Goal: Find specific page/section: Find specific page/section

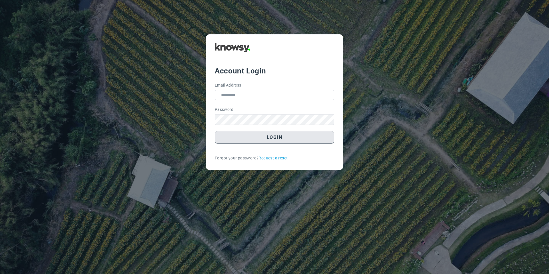
type input "**********"
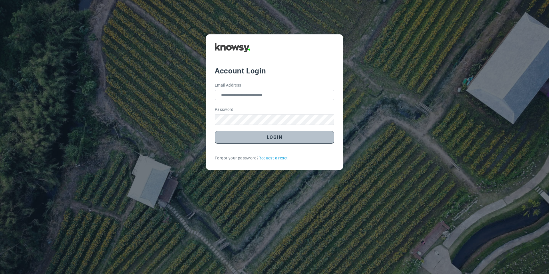
click at [232, 139] on button "Login" at bounding box center [274, 137] width 119 height 13
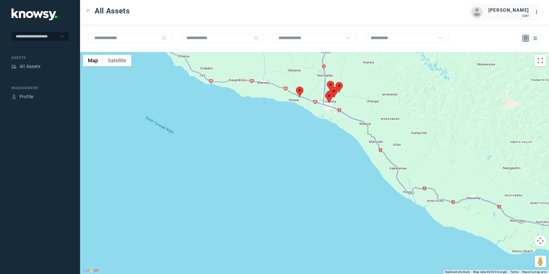
click at [296, 87] on area at bounding box center [296, 87] width 0 height 0
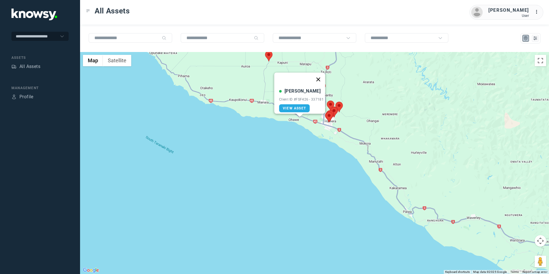
click at [321, 73] on button "Close" at bounding box center [318, 80] width 14 height 14
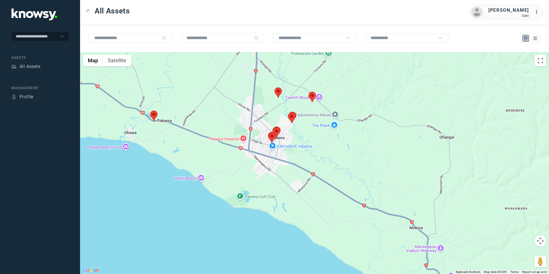
click at [308, 92] on area at bounding box center [308, 92] width 0 height 0
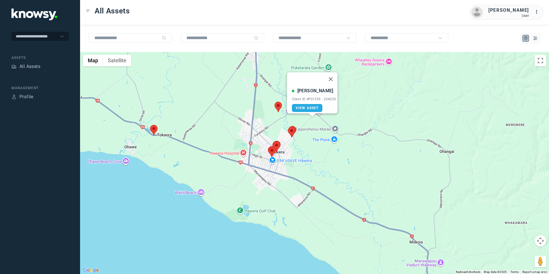
click at [274, 102] on area at bounding box center [274, 102] width 0 height 0
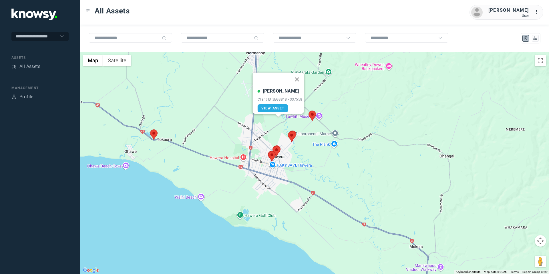
click at [288, 131] on area at bounding box center [288, 131] width 0 height 0
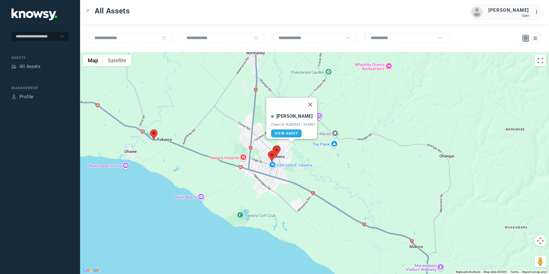
click at [313, 102] on button "Close" at bounding box center [310, 105] width 14 height 14
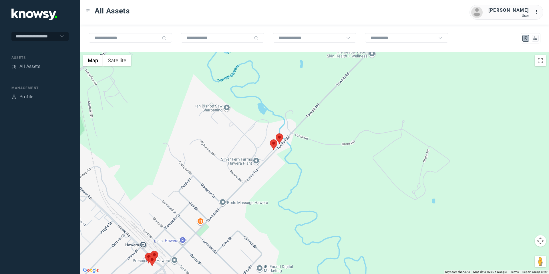
click at [276, 133] on area at bounding box center [276, 133] width 0 height 0
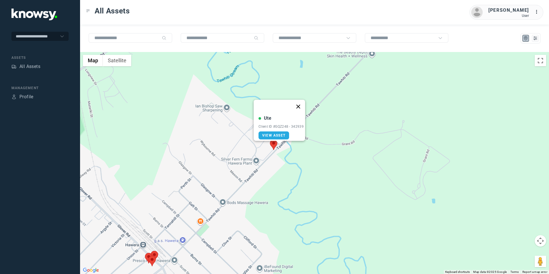
click at [303, 104] on button "Close" at bounding box center [298, 107] width 14 height 14
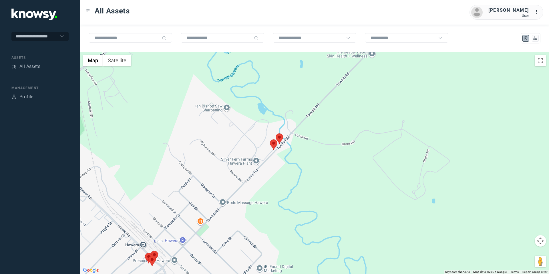
click at [540, 245] on button "Map camera controls" at bounding box center [539, 240] width 11 height 11
click at [511, 255] on button "Move down" at bounding box center [511, 255] width 11 height 11
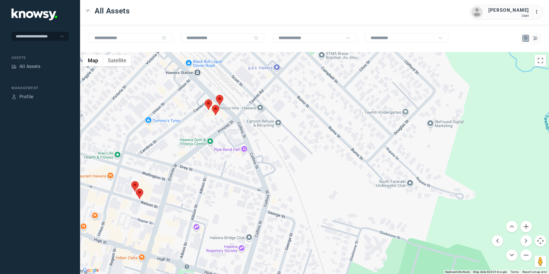
click at [136, 189] on area at bounding box center [136, 189] width 0 height 0
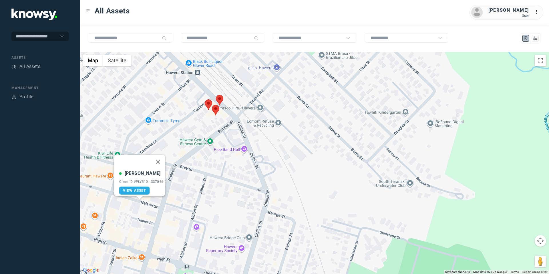
drag, startPoint x: 159, startPoint y: 156, endPoint x: 154, endPoint y: 160, distance: 6.3
click at [159, 156] on button "Close" at bounding box center [158, 162] width 14 height 14
click at [131, 181] on area at bounding box center [131, 181] width 0 height 0
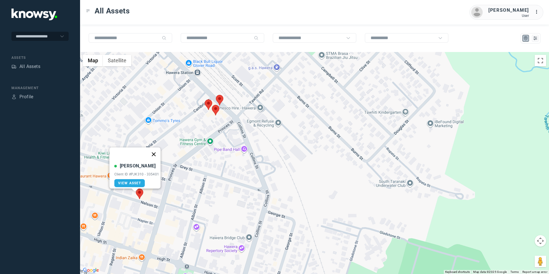
click at [154, 149] on button "Close" at bounding box center [154, 154] width 14 height 14
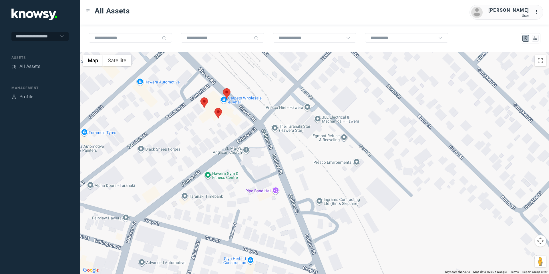
click at [200, 99] on img at bounding box center [203, 102] width 7 height 11
click at [200, 97] on area at bounding box center [200, 97] width 0 height 0
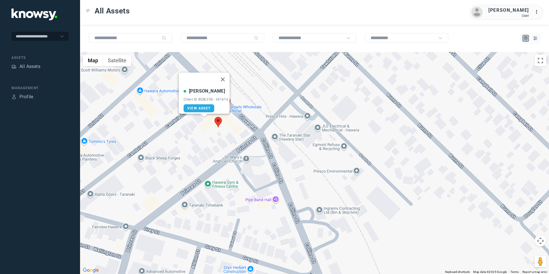
click at [214, 117] on area at bounding box center [214, 117] width 0 height 0
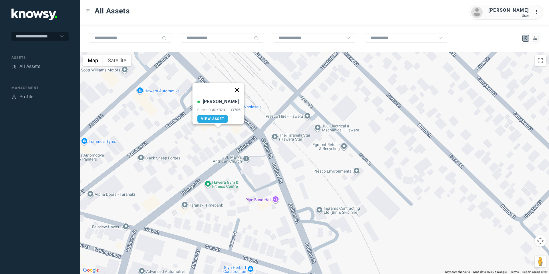
click at [241, 84] on button "Close" at bounding box center [237, 90] width 14 height 14
click at [223, 97] on area at bounding box center [223, 97] width 0 height 0
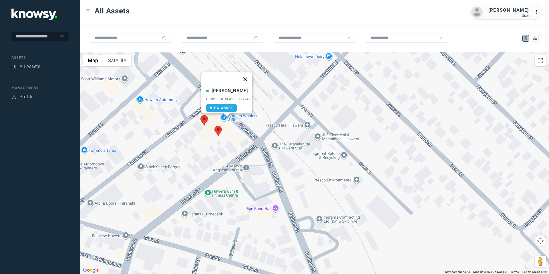
click at [248, 73] on button "Close" at bounding box center [245, 79] width 14 height 14
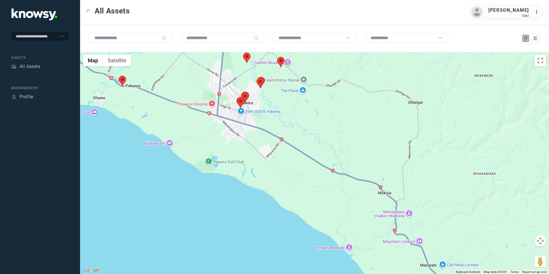
click at [277, 57] on area at bounding box center [277, 57] width 0 height 0
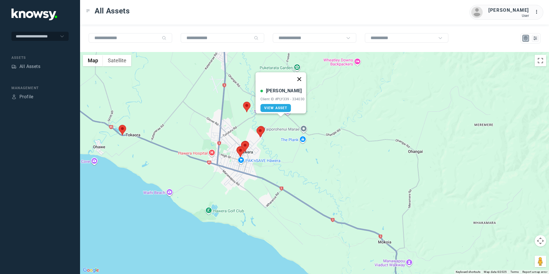
click at [301, 76] on button "Close" at bounding box center [299, 79] width 14 height 14
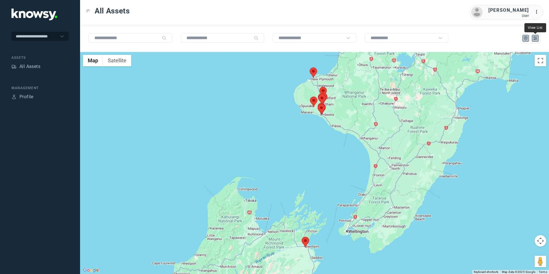
click at [535, 39] on icon "List" at bounding box center [534, 38] width 5 height 5
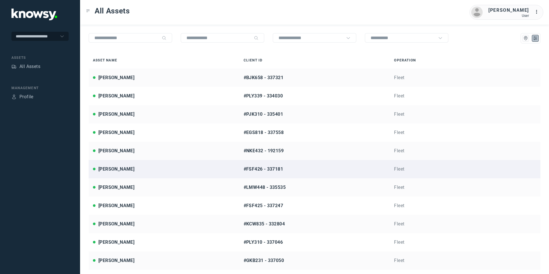
click at [143, 173] on link "[PERSON_NAME] #FSF426 - 337181 Fleet" at bounding box center [315, 169] width 452 height 18
